Goal: Task Accomplishment & Management: Complete application form

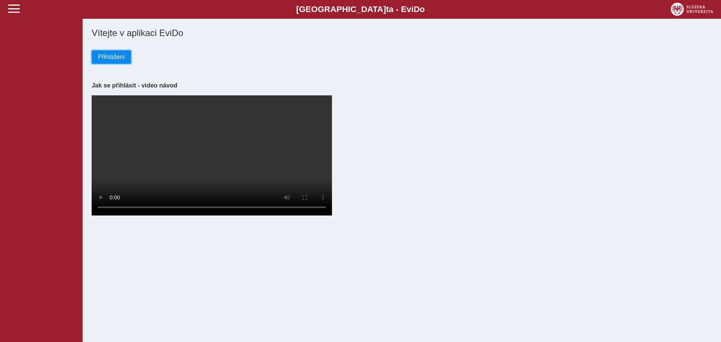
click at [112, 59] on span "Přihlášení" at bounding box center [111, 57] width 27 height 7
click at [99, 53] on button "Přihlášení" at bounding box center [111, 57] width 39 height 14
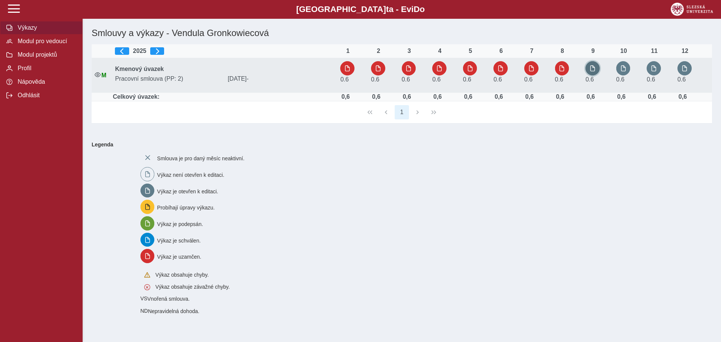
click at [593, 69] on span "button" at bounding box center [592, 68] width 6 height 6
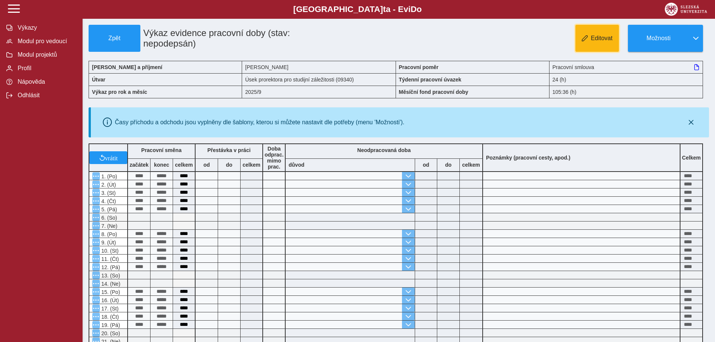
click at [589, 43] on button "Editovat" at bounding box center [597, 38] width 44 height 27
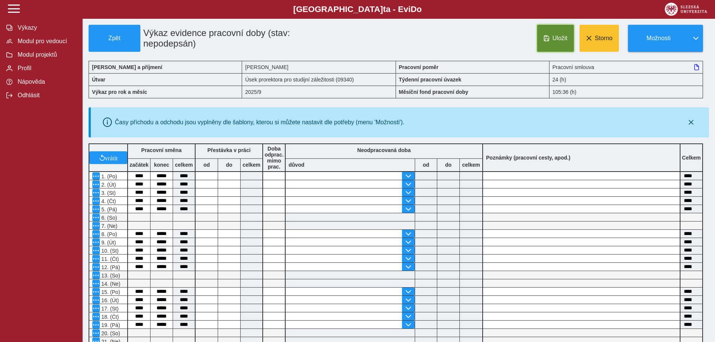
click at [559, 47] on button "Uložit" at bounding box center [555, 38] width 37 height 27
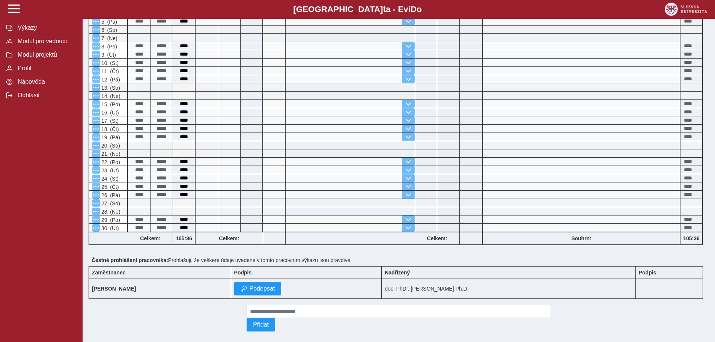
scroll to position [199, 0]
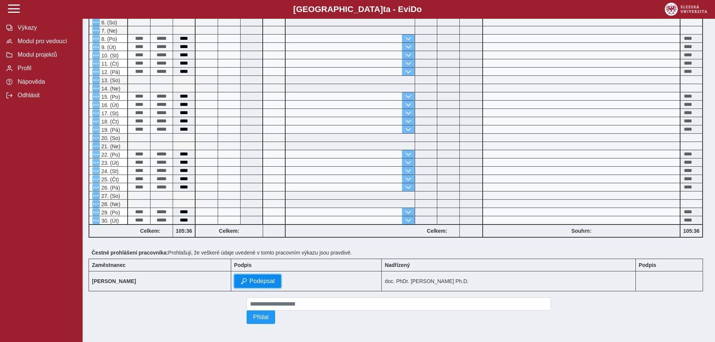
click at [275, 280] on span "Podepsat" at bounding box center [263, 281] width 26 height 7
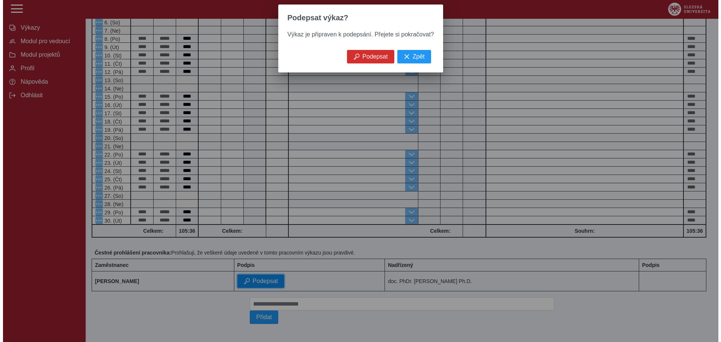
scroll to position [188, 0]
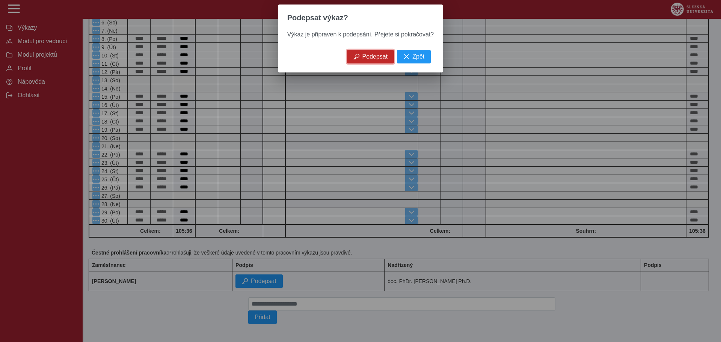
click at [371, 60] on span "Podepsat" at bounding box center [375, 56] width 26 height 7
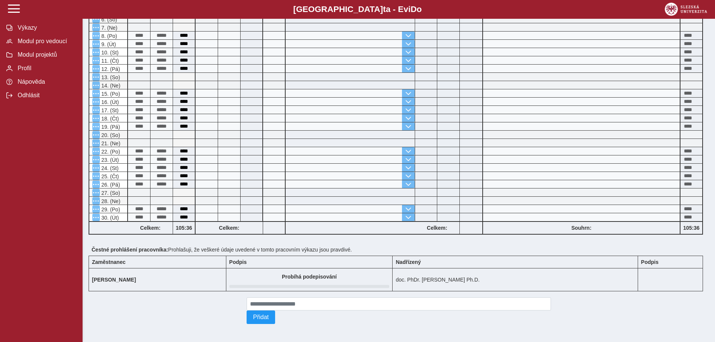
scroll to position [0, 0]
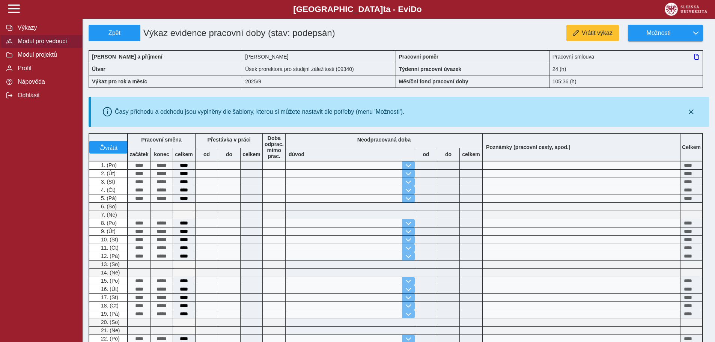
click at [57, 45] on span "Modul pro vedoucí" at bounding box center [45, 41] width 61 height 7
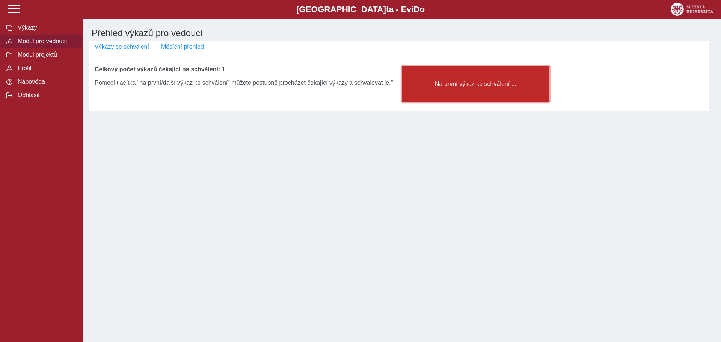
click at [470, 84] on span "Na první výkaz ke schválení ..." at bounding box center [475, 84] width 135 height 7
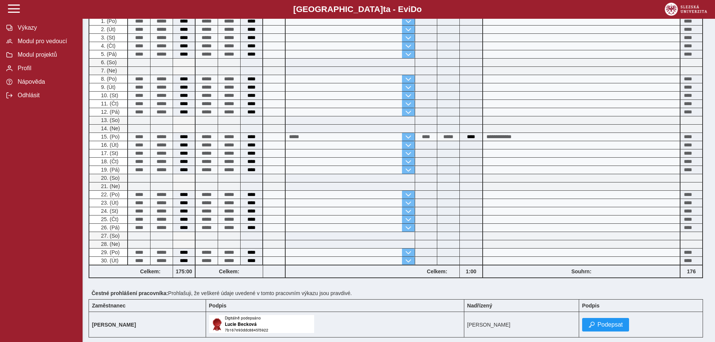
scroll to position [113, 0]
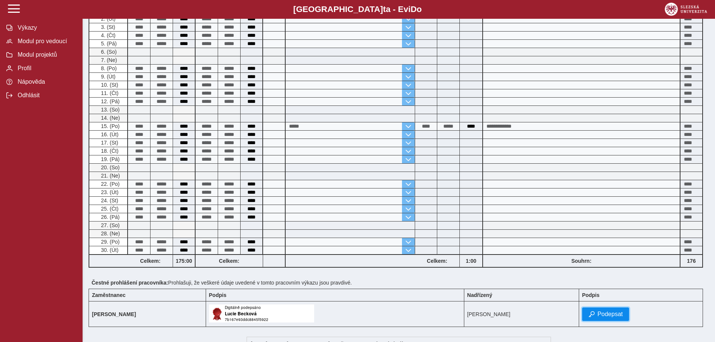
click at [612, 318] on button "Podepsat" at bounding box center [605, 314] width 47 height 14
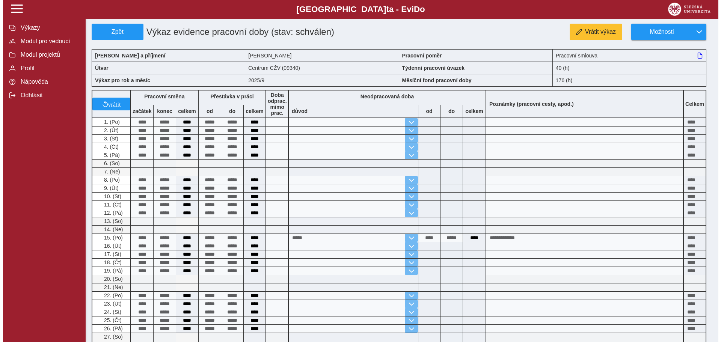
scroll to position [0, 0]
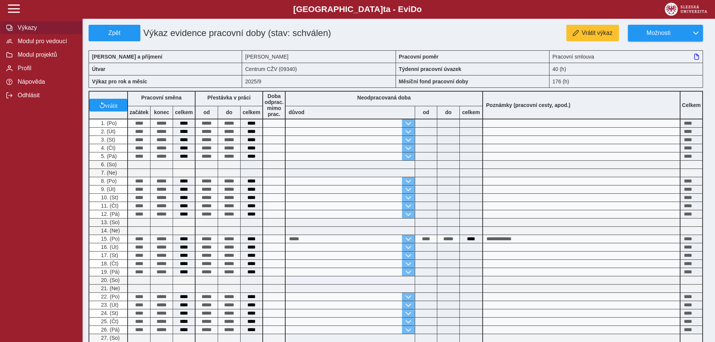
click at [33, 27] on span "Výkazy" at bounding box center [45, 27] width 61 height 7
